Goal: Browse casually

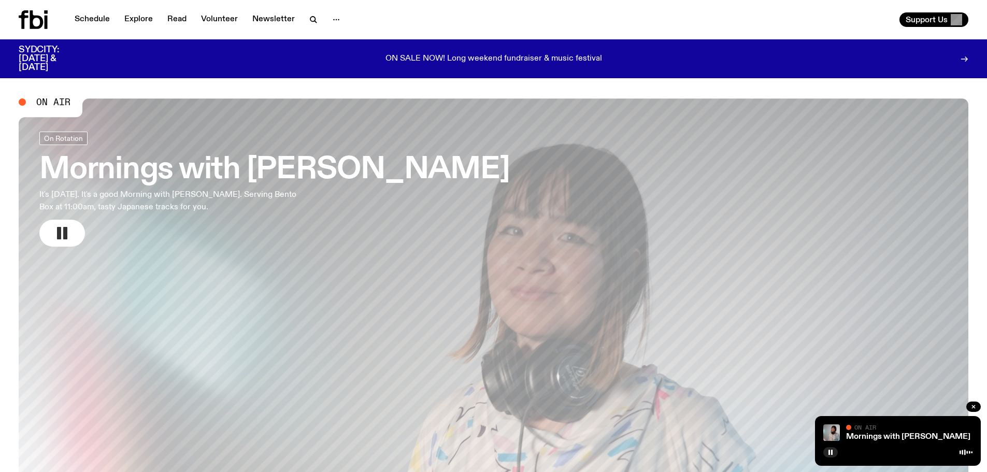
drag, startPoint x: 0, startPoint y: 0, endPoint x: 60, endPoint y: 231, distance: 238.3
click at [60, 231] on rect "button" at bounding box center [59, 233] width 4 height 12
